Goal: Task Accomplishment & Management: Use online tool/utility

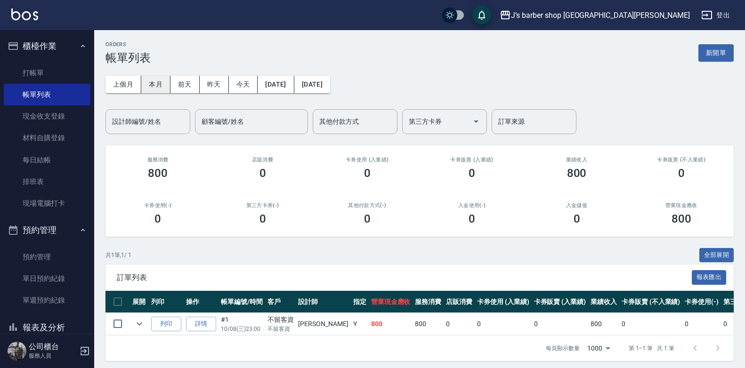
click at [163, 91] on button "本月" at bounding box center [155, 84] width 29 height 17
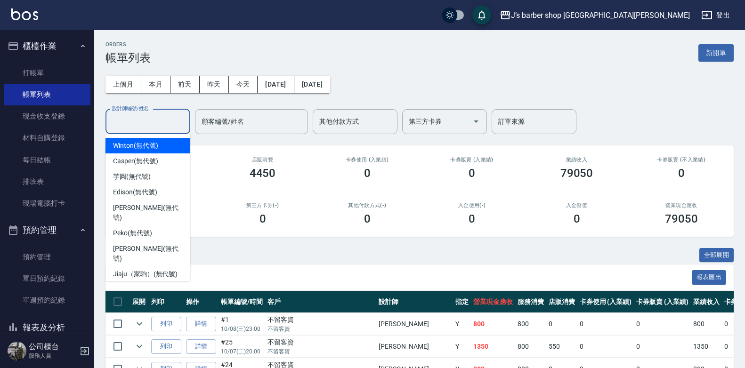
click at [168, 121] on input "設計師編號/姓名" at bounding box center [148, 121] width 76 height 16
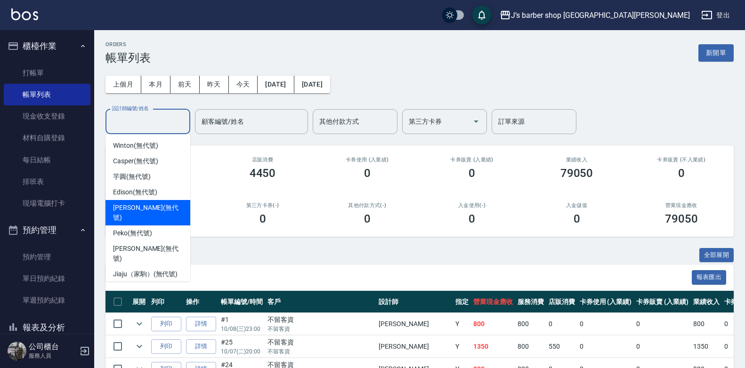
click at [153, 209] on span "[PERSON_NAME] (無代號)" at bounding box center [148, 213] width 70 height 20
type input "[PERSON_NAME](無代號)"
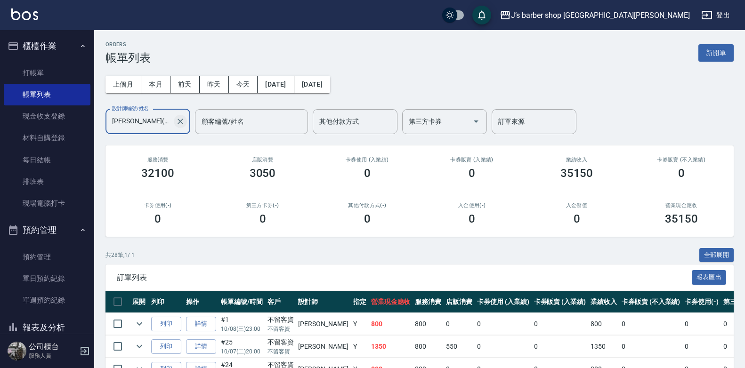
click at [181, 121] on icon "Clear" at bounding box center [180, 122] width 6 height 6
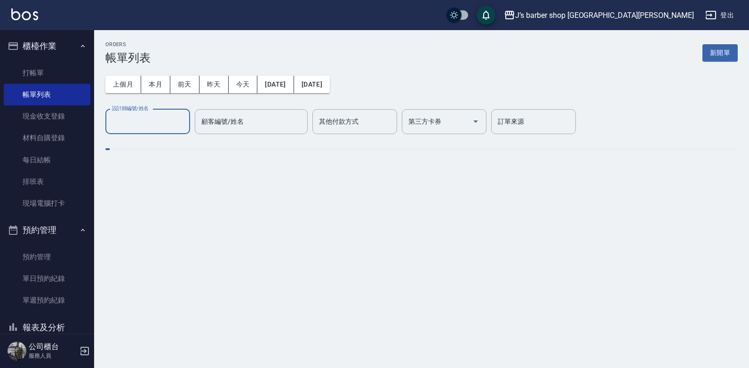
click at [170, 122] on input "設計師編號/姓名" at bounding box center [148, 121] width 76 height 16
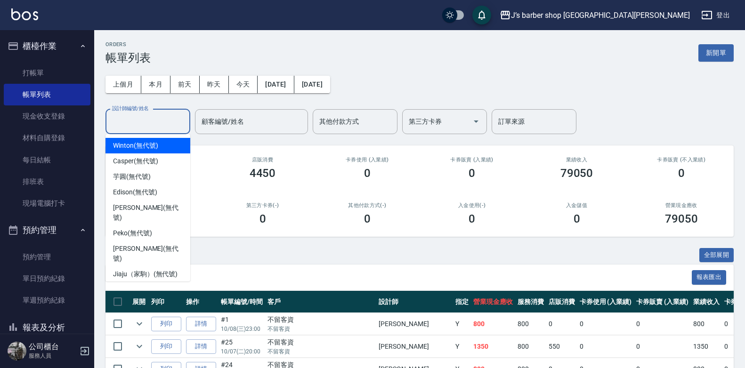
click at [141, 148] on span "Winton (無代號)" at bounding box center [135, 146] width 45 height 10
type input "Winton(無代號)"
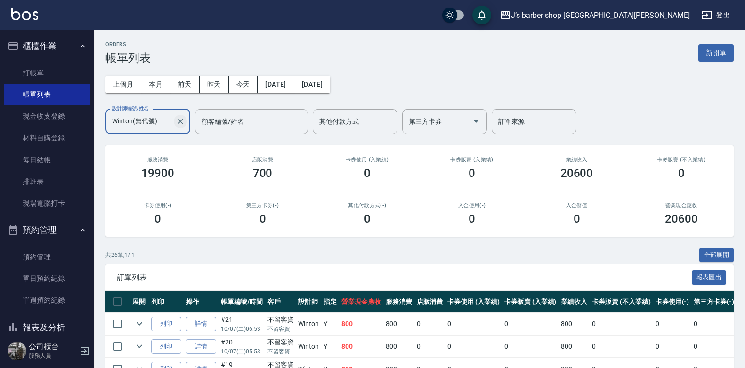
click at [179, 120] on icon "Clear" at bounding box center [180, 122] width 6 height 6
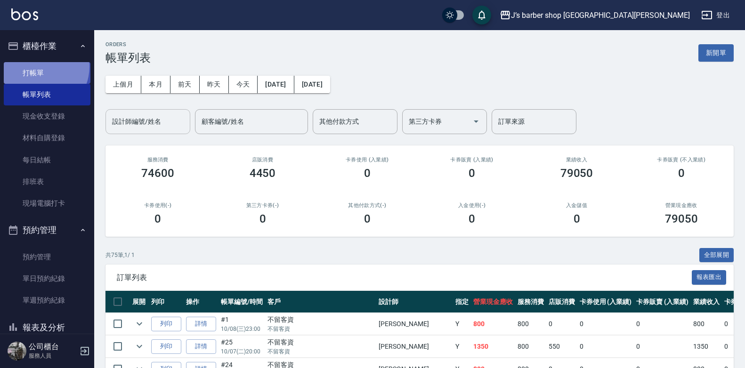
click at [39, 67] on link "打帳單" at bounding box center [47, 73] width 87 height 22
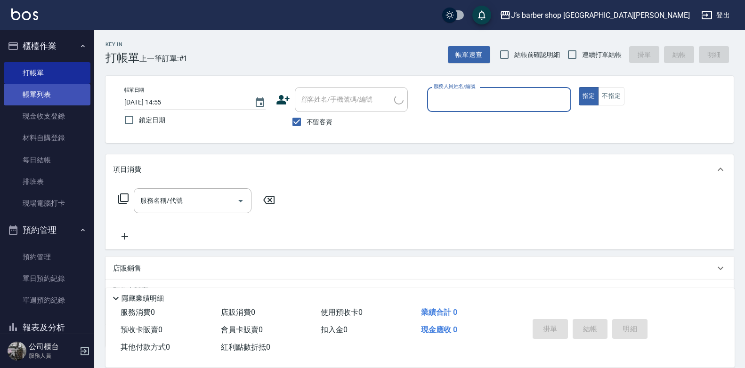
click at [44, 89] on link "帳單列表" at bounding box center [47, 95] width 87 height 22
